Goal: Check status: Check status

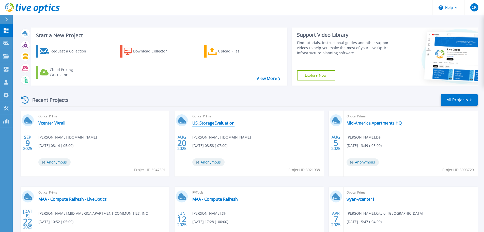
click at [206, 123] on link "US_StorageEvaluation" at bounding box center [214, 122] width 42 height 5
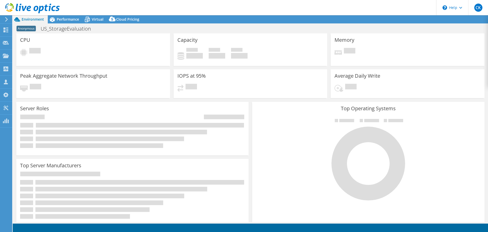
select select "USD"
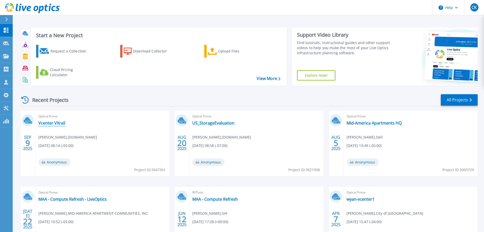
click at [49, 123] on link "Vcenter VXrail" at bounding box center [51, 122] width 27 height 5
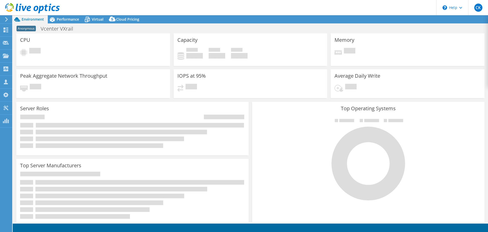
select select "USD"
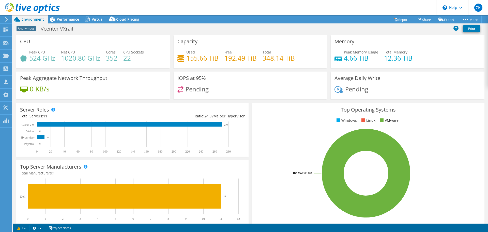
click at [37, 8] on icon at bounding box center [32, 8] width 55 height 10
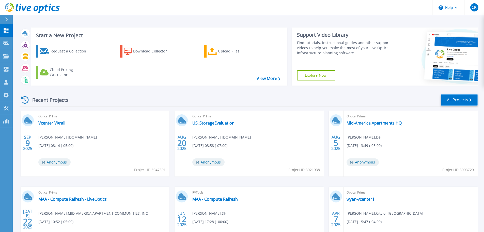
click at [459, 101] on link "All Projects" at bounding box center [459, 99] width 37 height 11
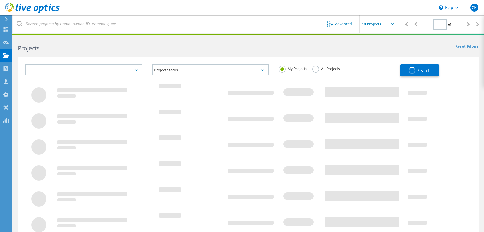
type input "1"
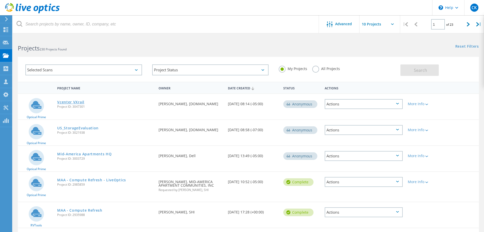
click at [67, 102] on link "Vcenter VXrail" at bounding box center [70, 102] width 27 height 4
